Goal: Information Seeking & Learning: Learn about a topic

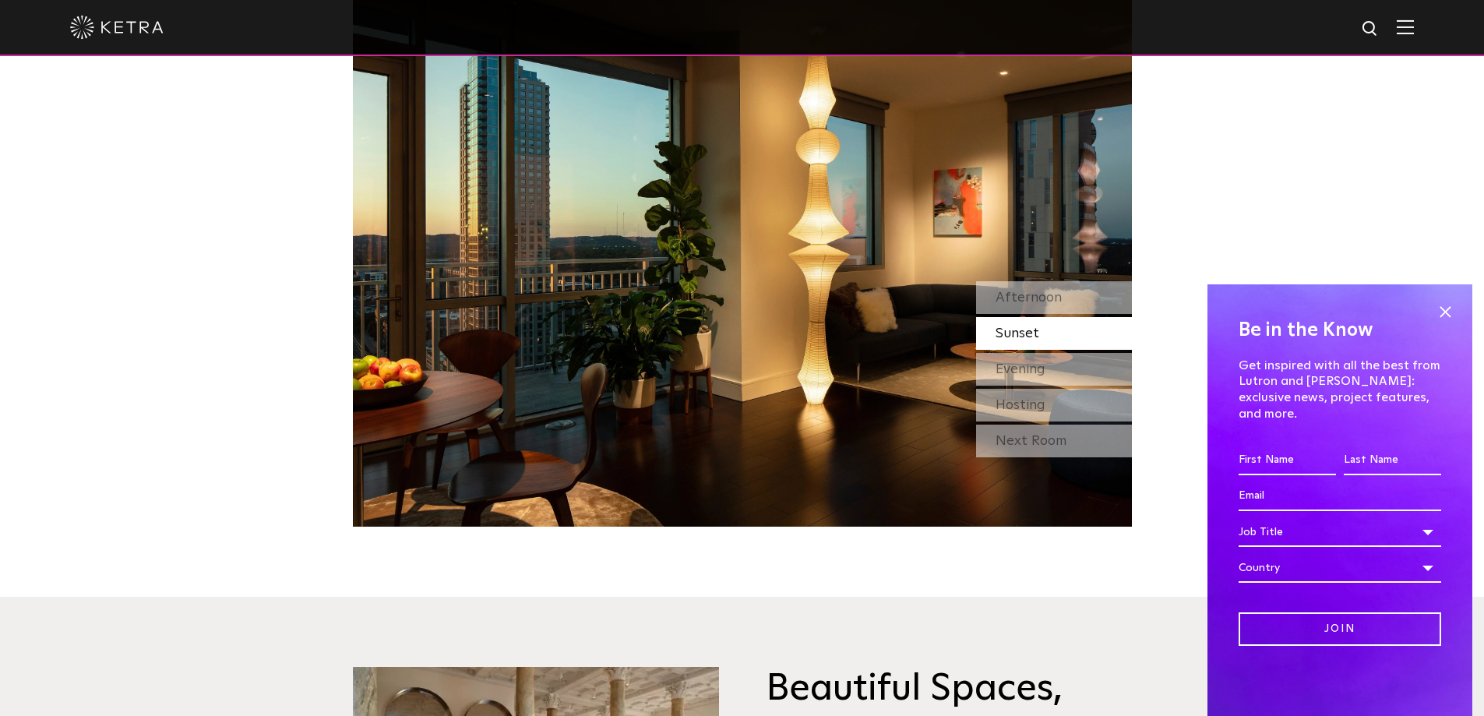
scroll to position [1558, 0]
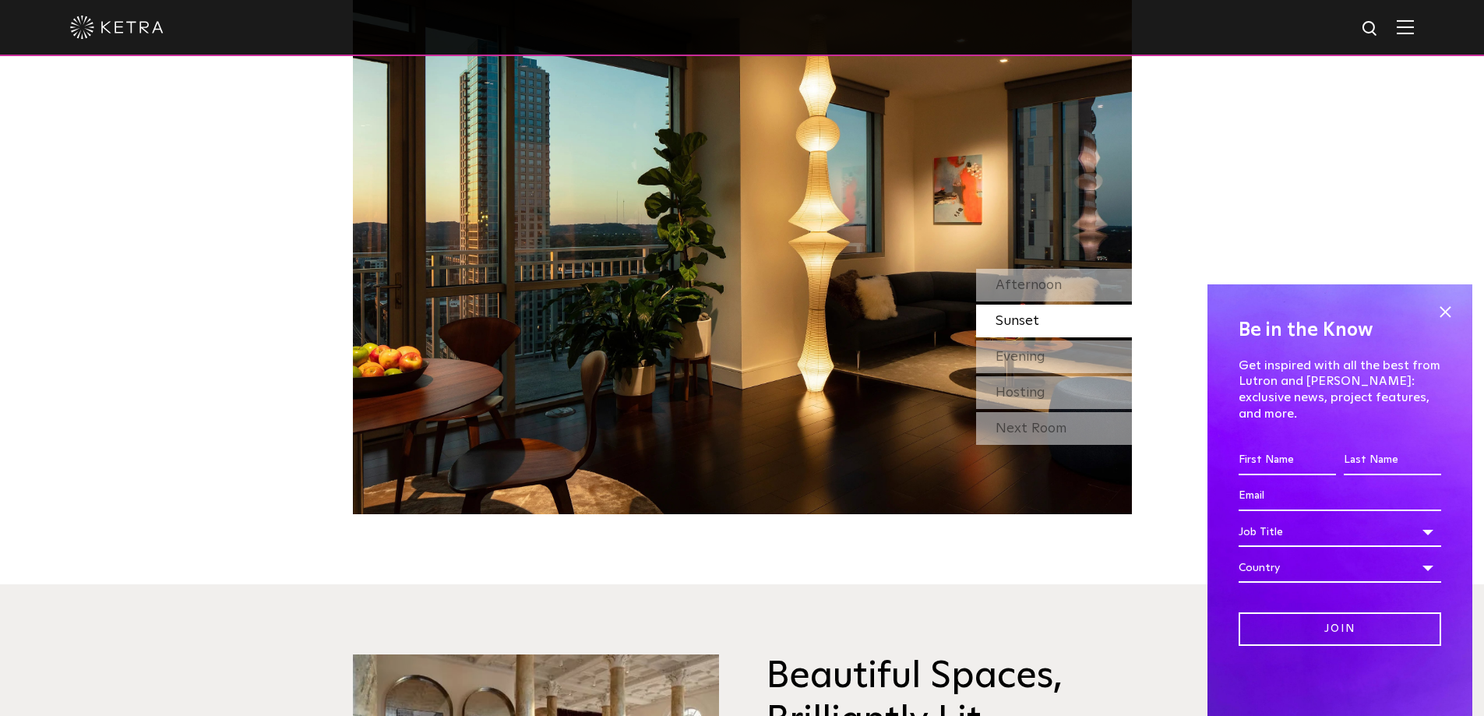
click at [1412, 24] on img at bounding box center [1404, 26] width 17 height 15
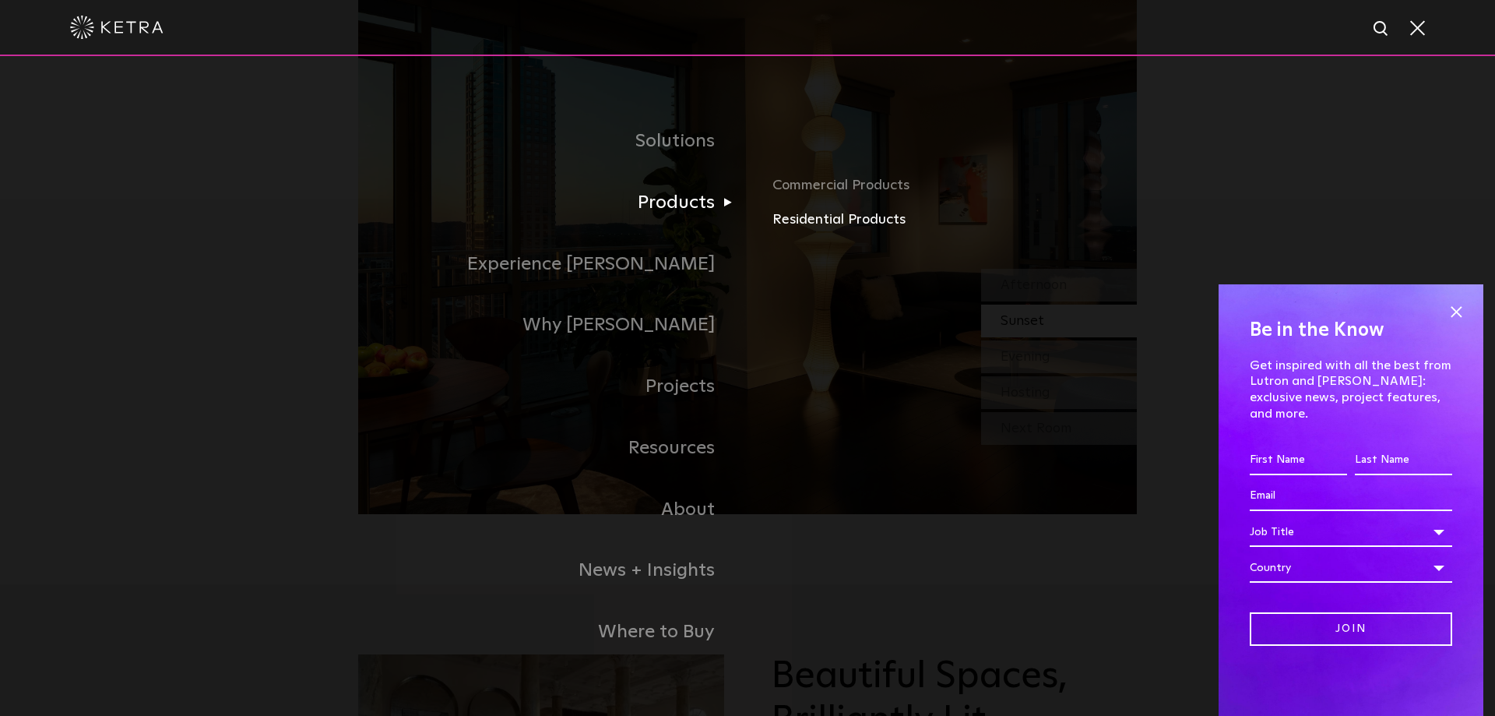
click at [861, 229] on link "Residential Products" at bounding box center [955, 220] width 364 height 23
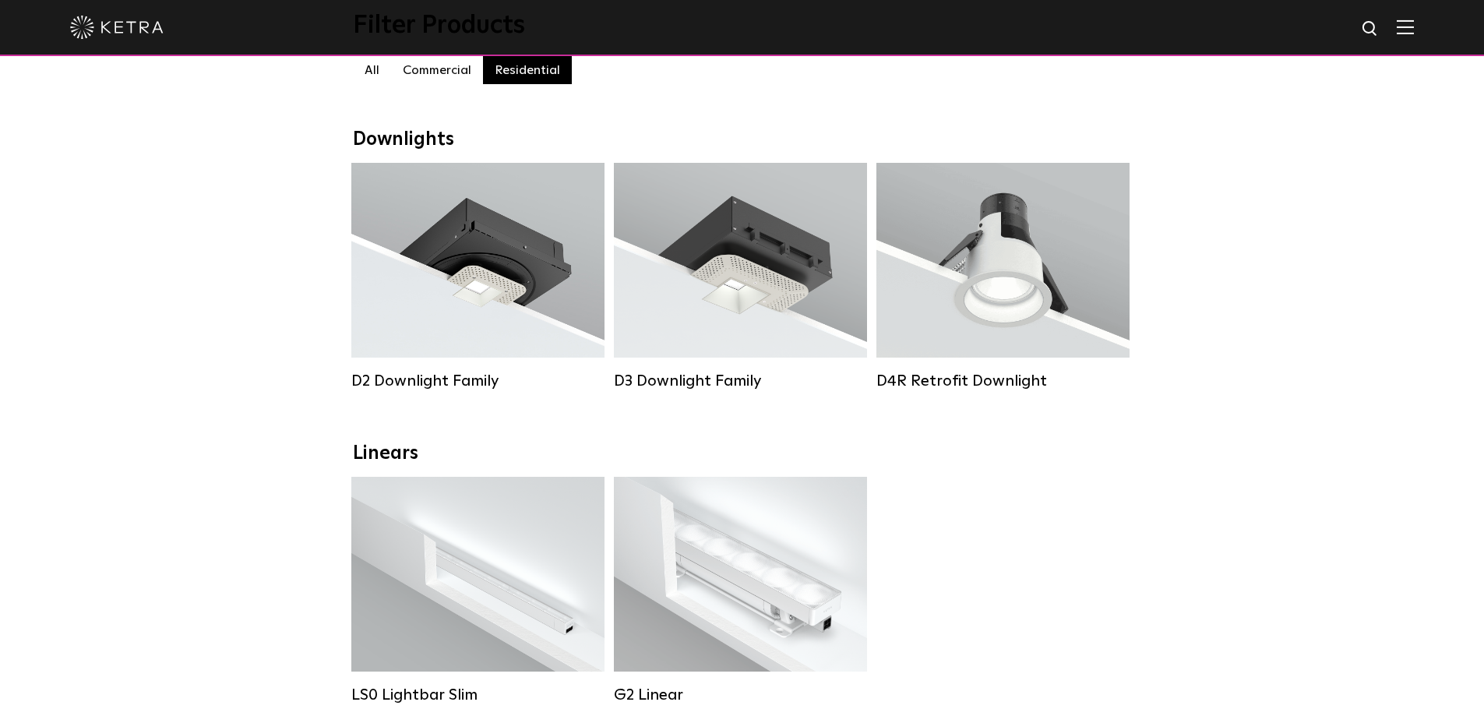
scroll to position [234, 0]
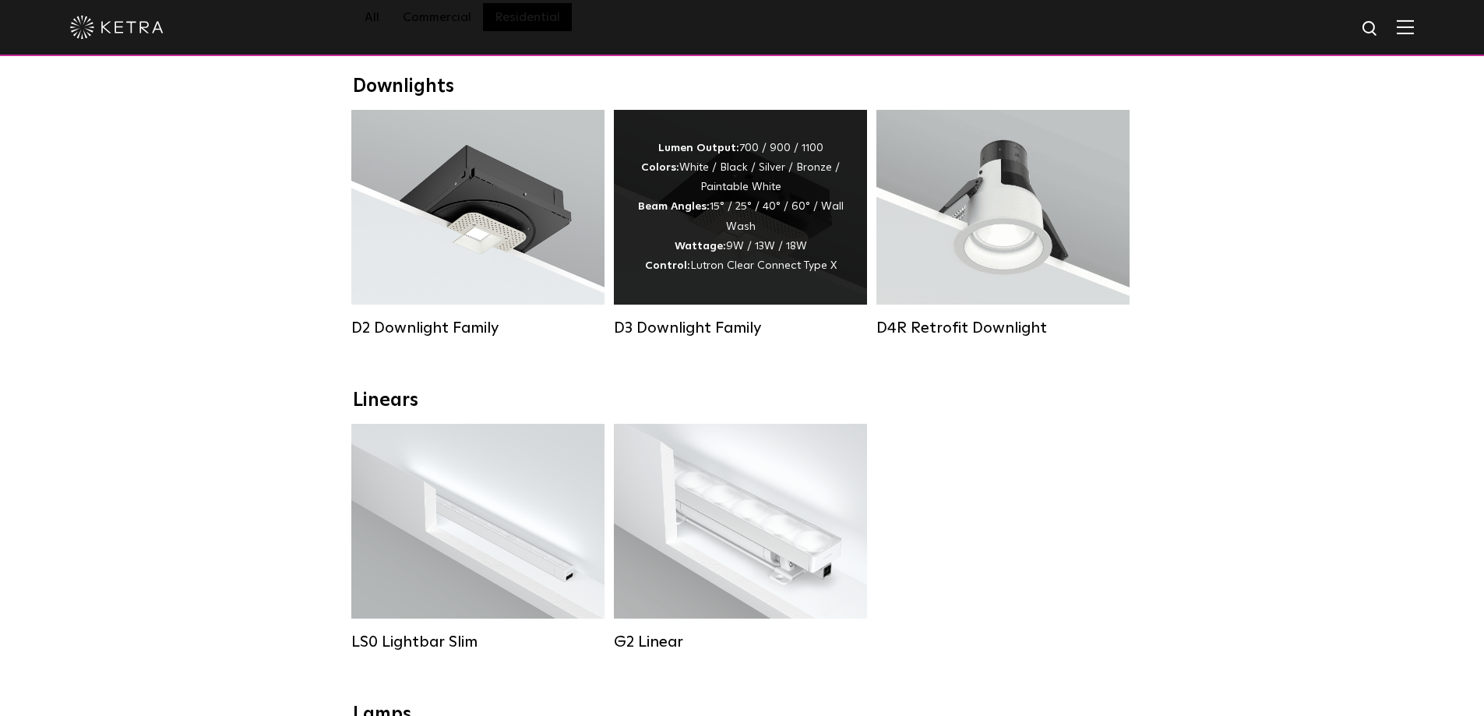
click at [743, 231] on div "Lumen Output: 700 / 900 / 1100 Colors: White / Black / Silver / Bronze / Painta…" at bounding box center [740, 207] width 206 height 137
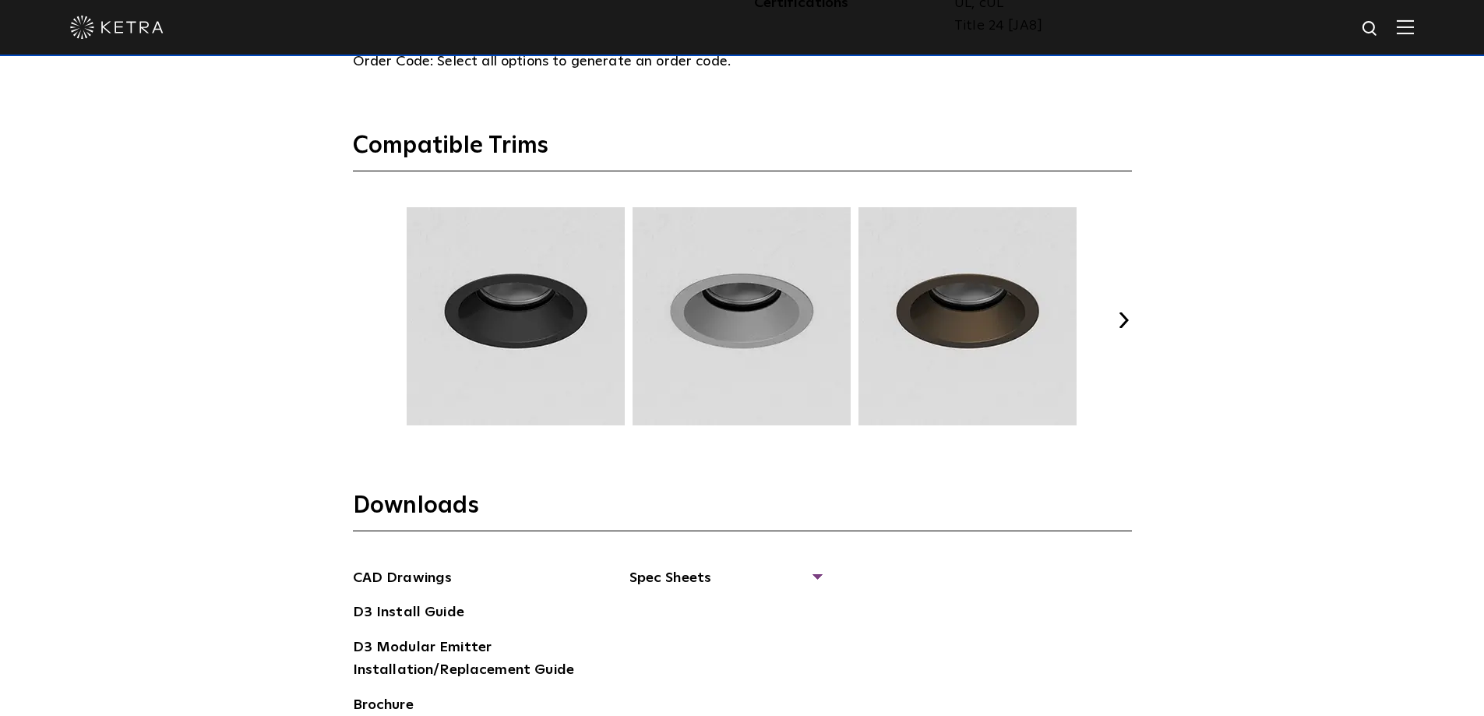
scroll to position [2103, 0]
click at [1128, 319] on button "Next" at bounding box center [1124, 321] width 16 height 16
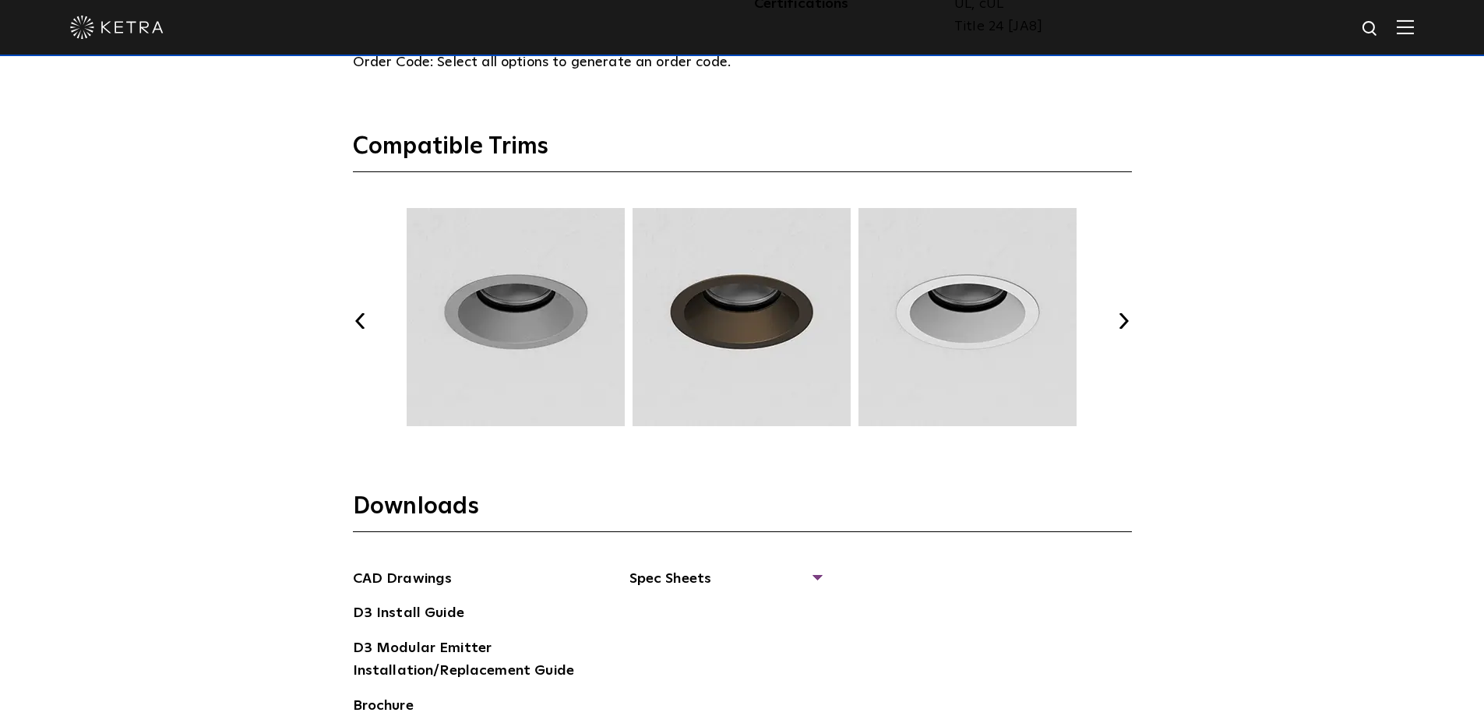
click at [1128, 319] on button "Next" at bounding box center [1124, 321] width 16 height 16
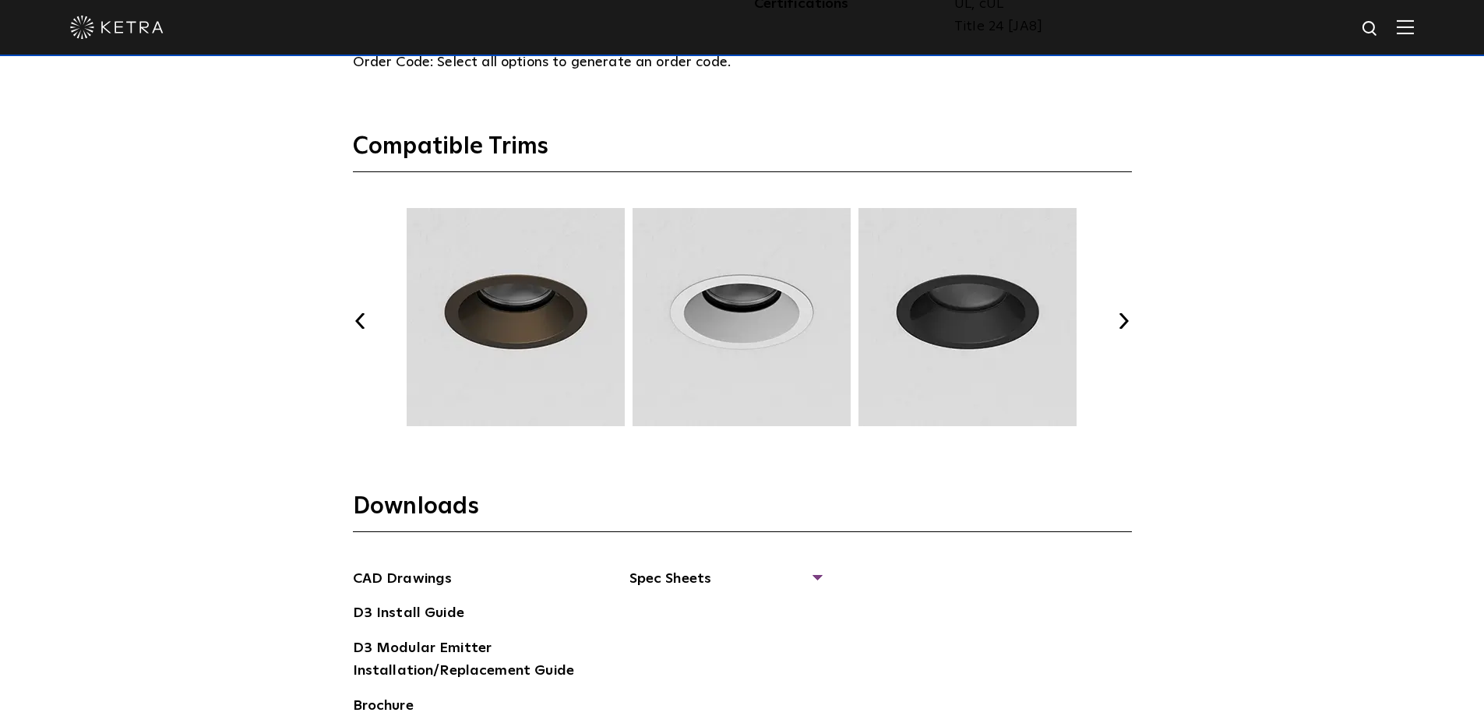
click at [1128, 319] on button "Next" at bounding box center [1124, 321] width 16 height 16
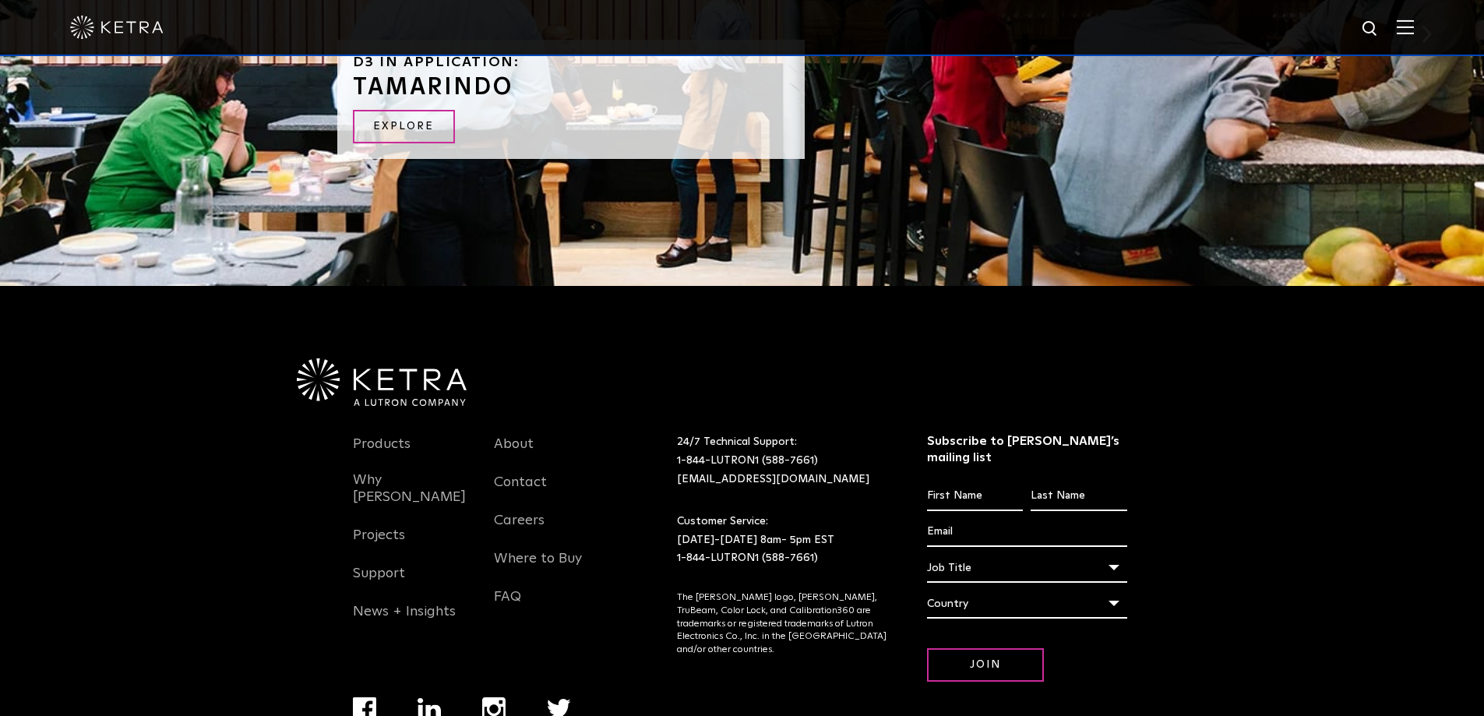
scroll to position [3339, 0]
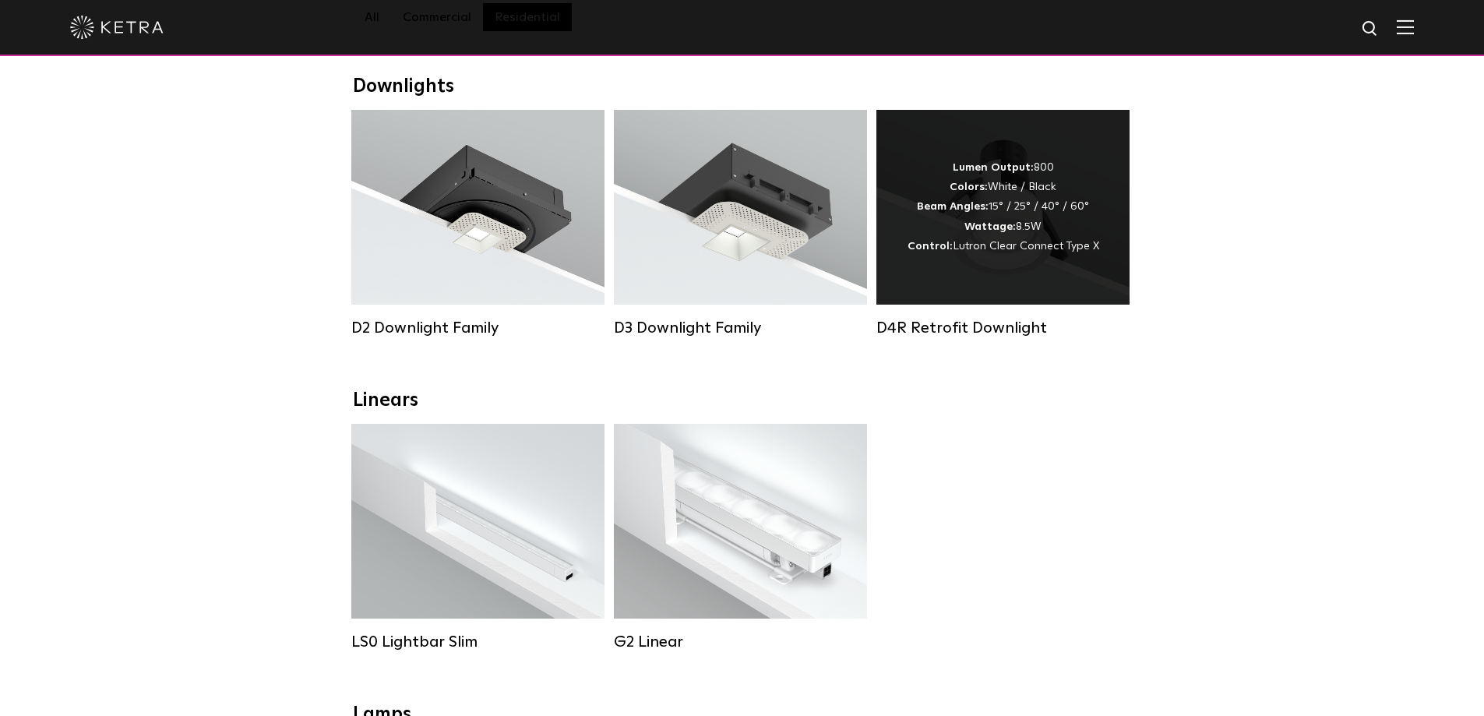
click at [1074, 207] on div "Lumen Output: 800 Colors: White / Black Beam Angles: 15° / 25° / 40° / 60° Watt…" at bounding box center [1003, 207] width 192 height 98
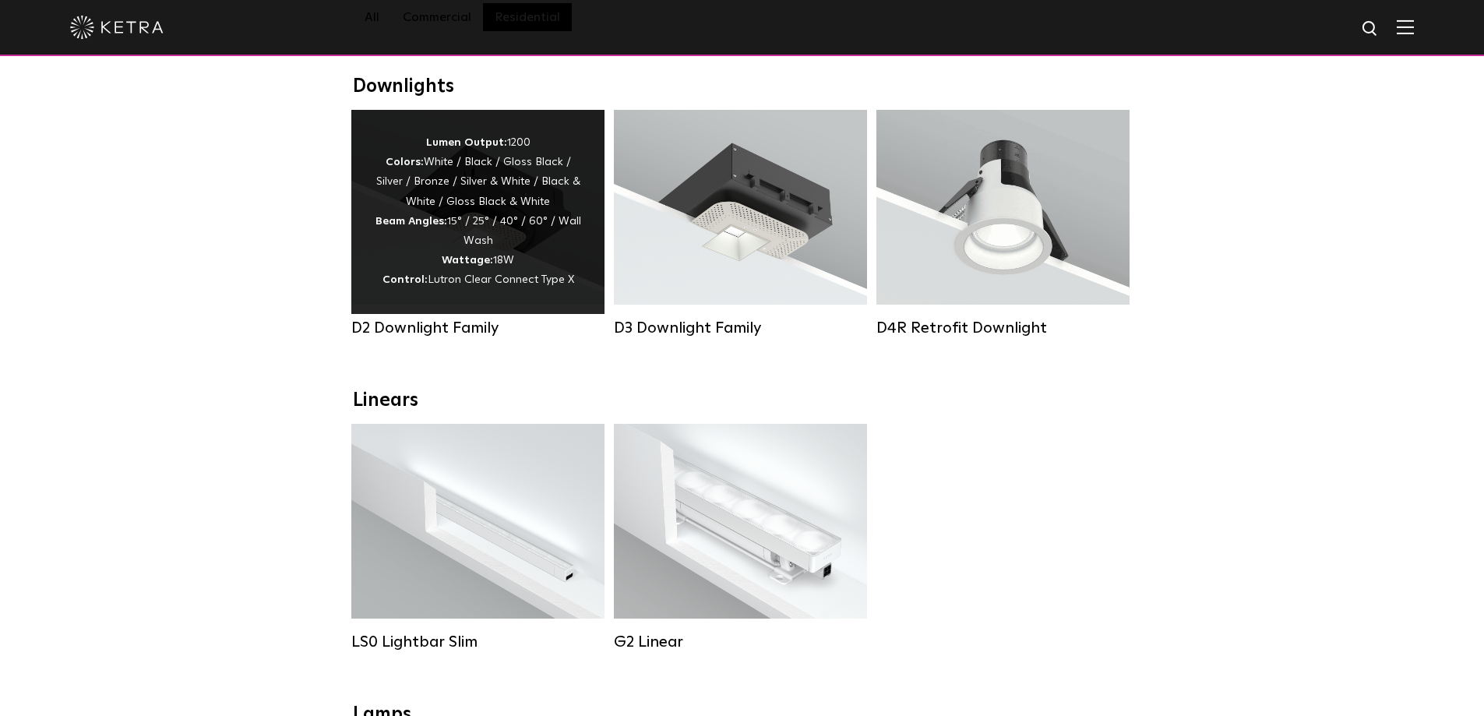
click at [428, 242] on div "Lumen Output: 1200 Colors: White / Black / Gloss Black / Silver / Bronze / Silv…" at bounding box center [478, 211] width 206 height 157
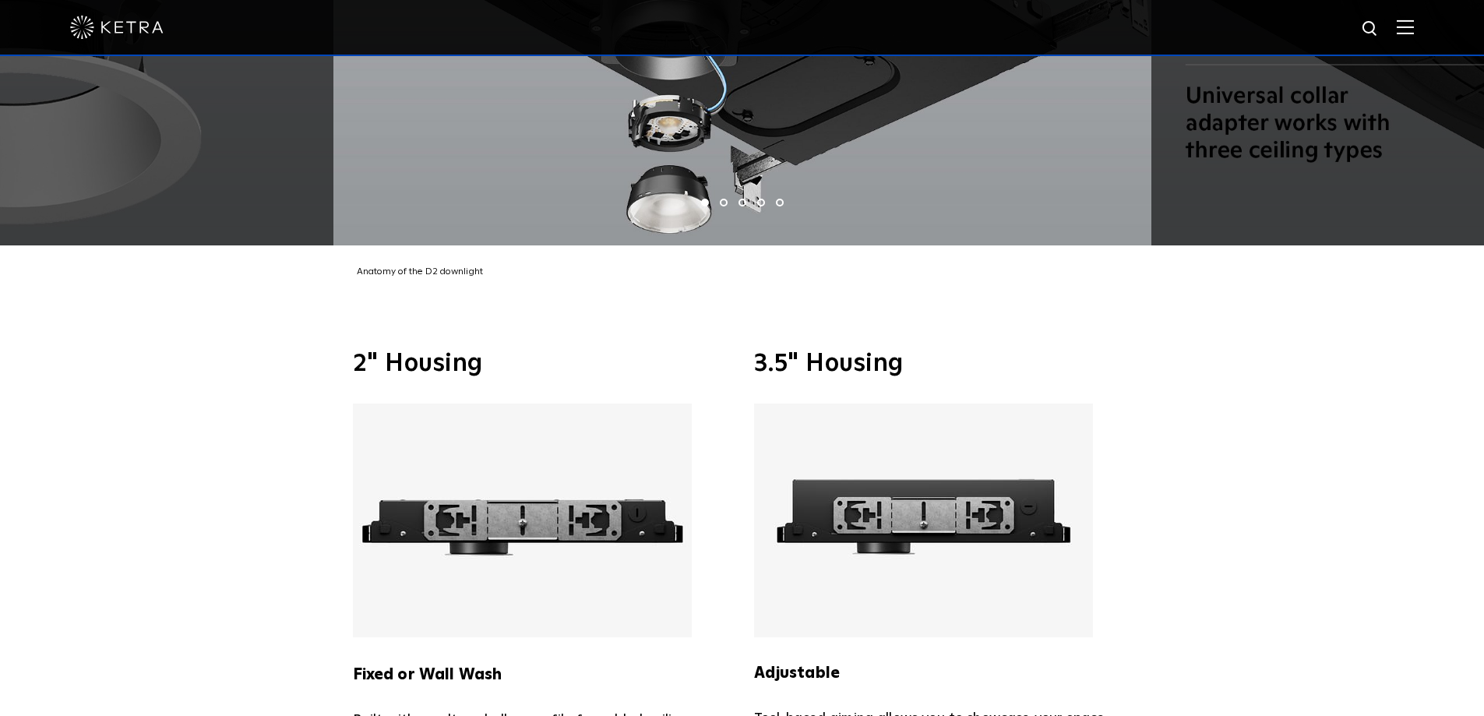
scroll to position [3504, 0]
